Goal: Task Accomplishment & Management: Complete application form

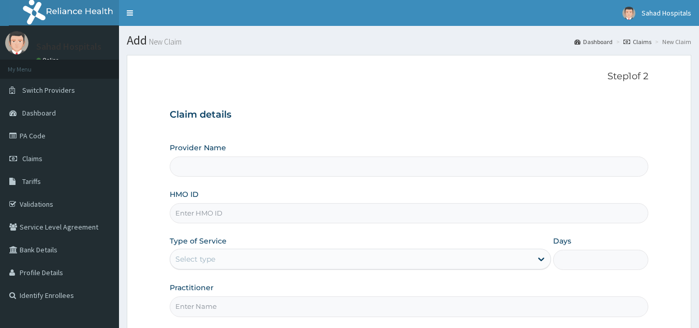
scroll to position [98, 0]
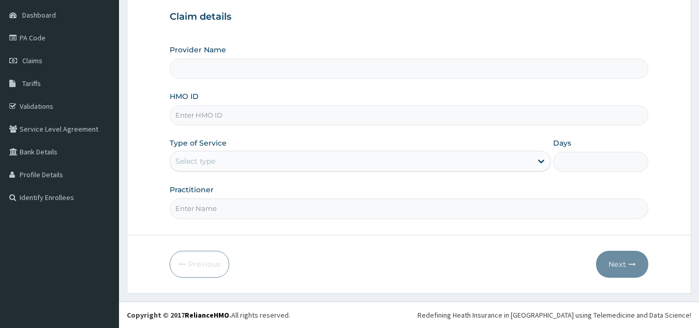
click at [220, 113] on input "HMO ID" at bounding box center [409, 115] width 479 height 20
paste input "RELIANCE HMO (BBB/10002/A)"
type input "RELIANCE HMO (BBB/10002/A)"
type input "Sahad Hospitals"
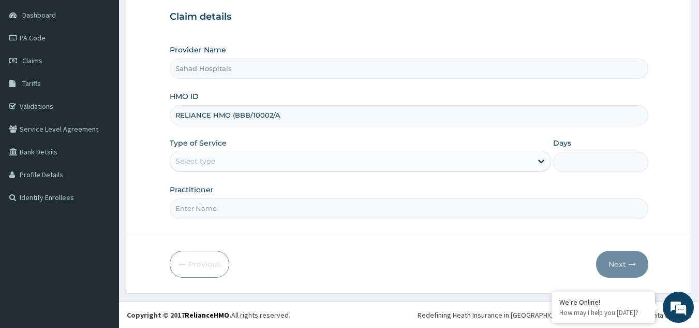
click at [233, 115] on input "RELIANCE HMO (BBB/10002/A" at bounding box center [409, 115] width 479 height 20
type input "BBB/10002/A"
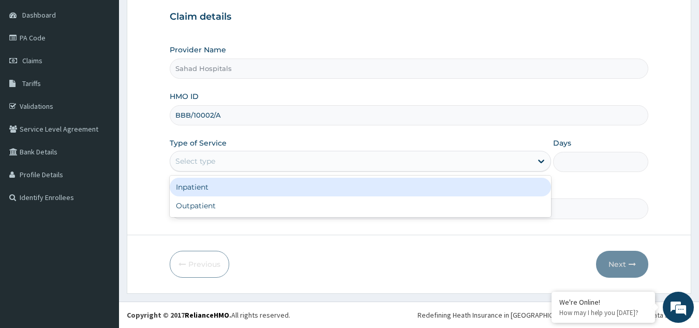
click at [220, 164] on div "Select type" at bounding box center [351, 161] width 362 height 17
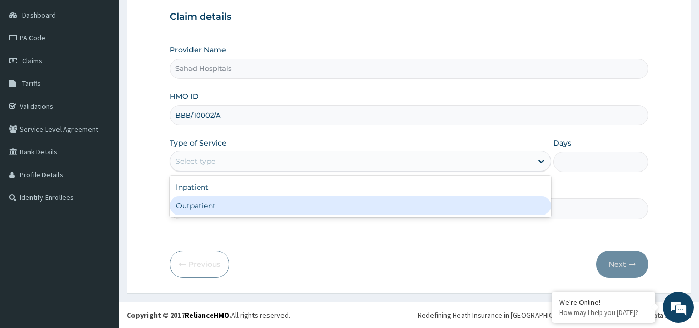
click at [223, 204] on div "Outpatient" at bounding box center [360, 205] width 381 height 19
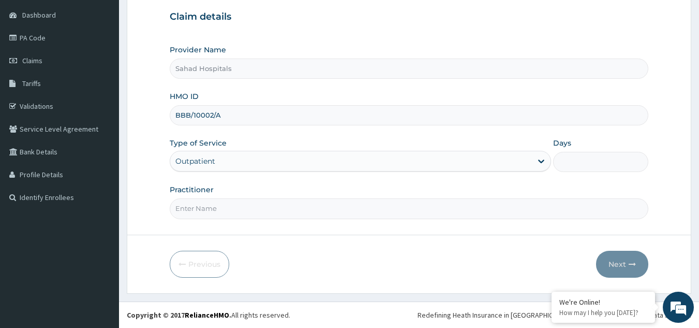
type input "1"
click at [209, 211] on input "Practitioner" at bounding box center [409, 208] width 479 height 20
type input "gp"
click at [617, 260] on button "Next" at bounding box center [622, 264] width 52 height 27
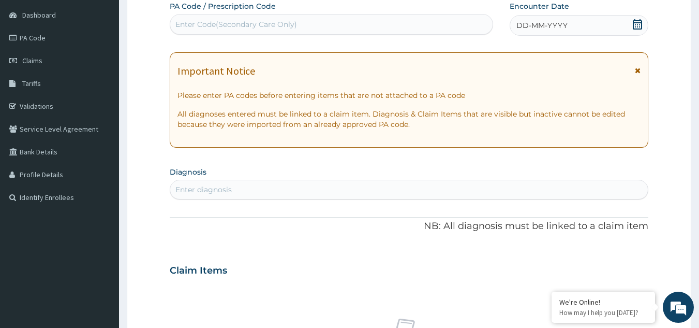
scroll to position [0, 0]
click at [87, 37] on link "PA Code" at bounding box center [59, 37] width 119 height 23
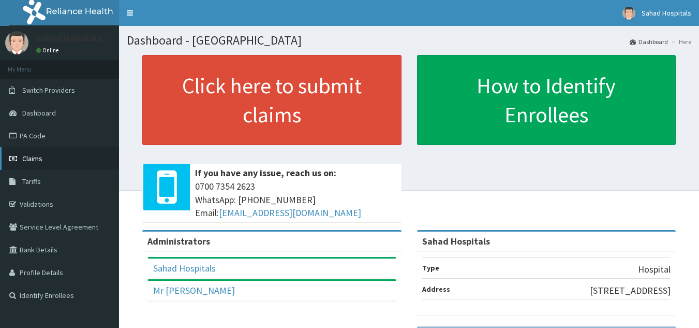
click at [78, 156] on link "Claims" at bounding box center [59, 158] width 119 height 23
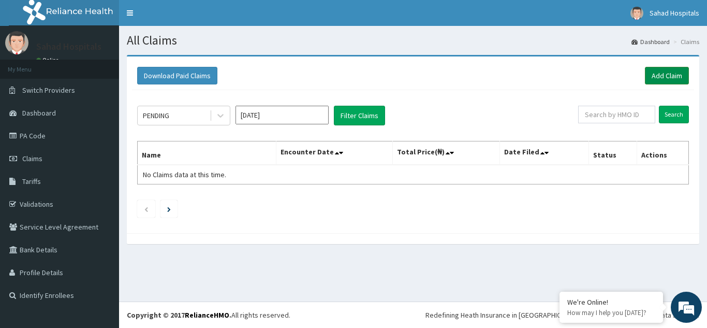
click at [664, 70] on link "Add Claim" at bounding box center [667, 76] width 44 height 18
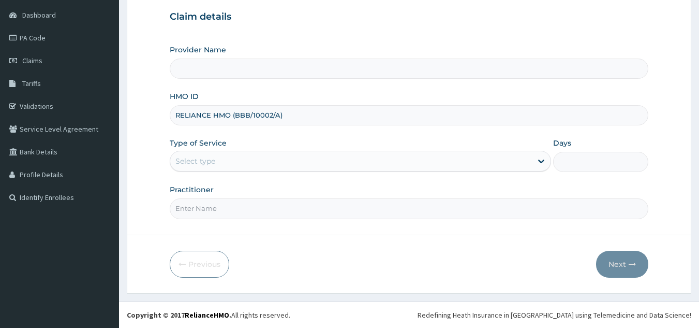
type input "RELIANCE HMO (BBB/10002/A"
click at [235, 115] on input "RELIANCE HMO (BBB/10002/A" at bounding box center [409, 115] width 479 height 20
type input "Sahad Hospitals"
type input "BBB/10002/A"
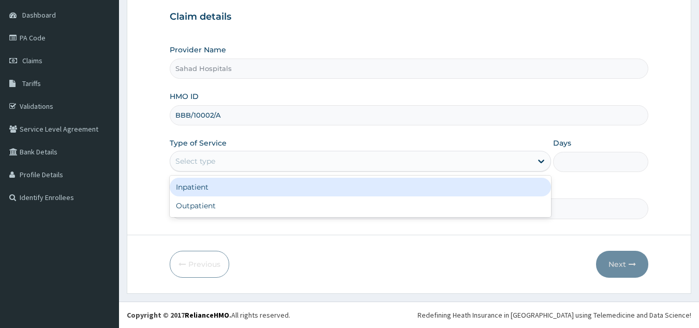
click at [204, 161] on div "Select type" at bounding box center [195, 161] width 40 height 10
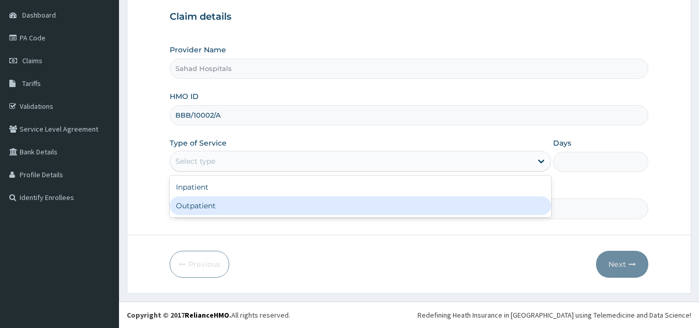
click at [217, 203] on div "Outpatient" at bounding box center [360, 205] width 381 height 19
type input "1"
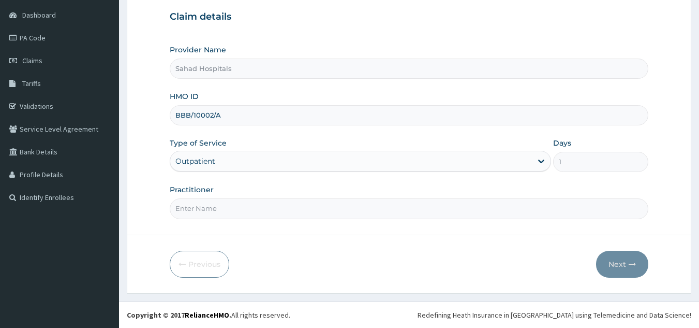
click at [205, 209] on input "Practitioner" at bounding box center [409, 208] width 479 height 20
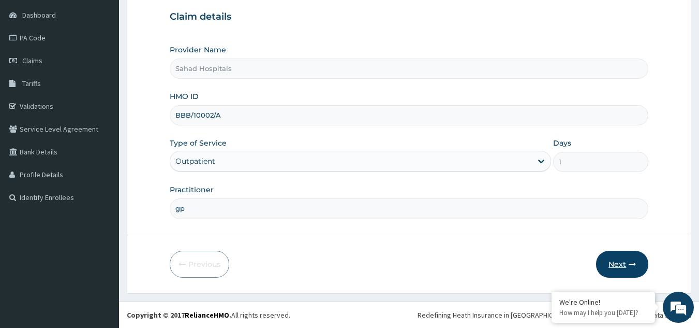
type input "gp"
click at [629, 260] on button "Next" at bounding box center [622, 264] width 52 height 27
